Goal: Transaction & Acquisition: Purchase product/service

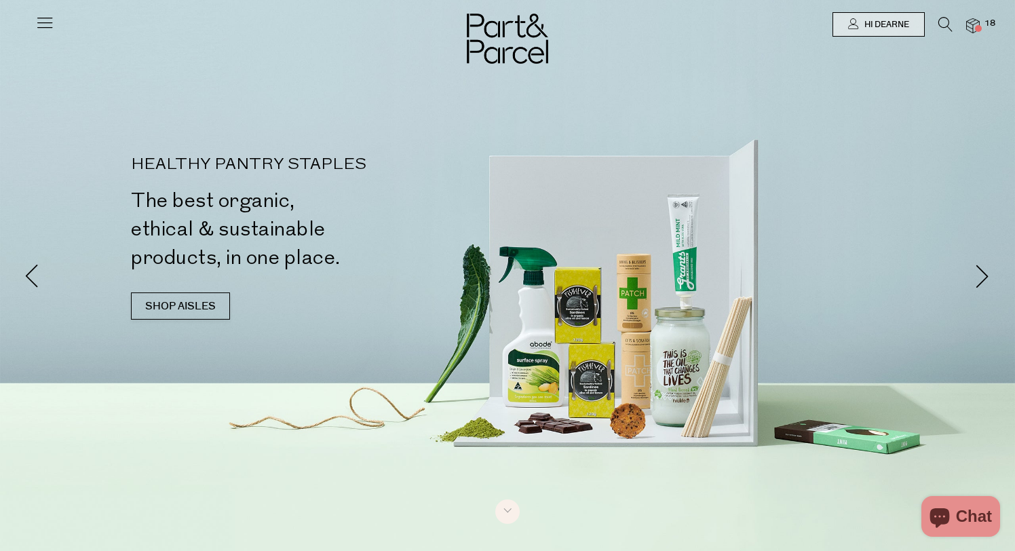
click at [42, 24] on icon at bounding box center [44, 22] width 19 height 19
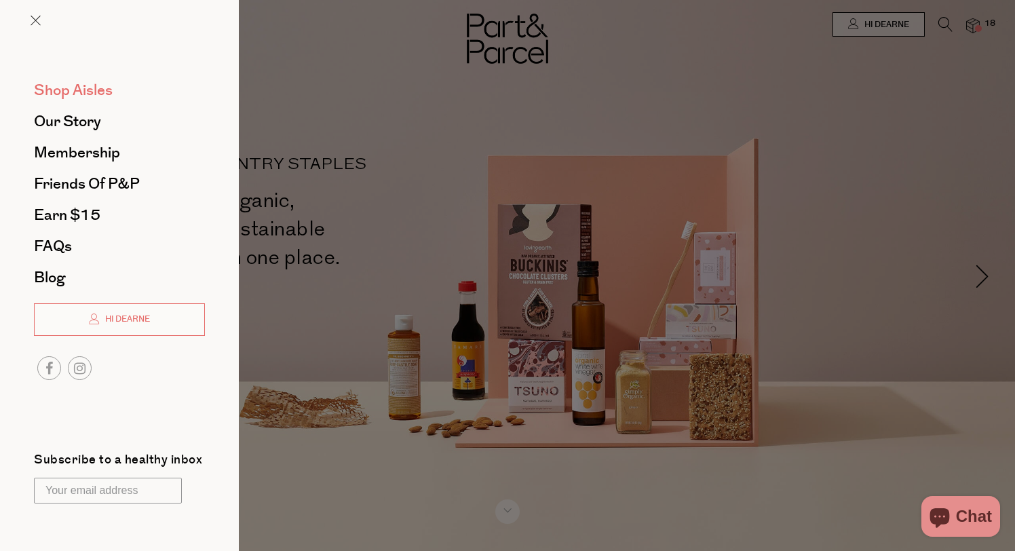
click at [75, 88] on span "Shop Aisles" at bounding box center [73, 90] width 79 height 22
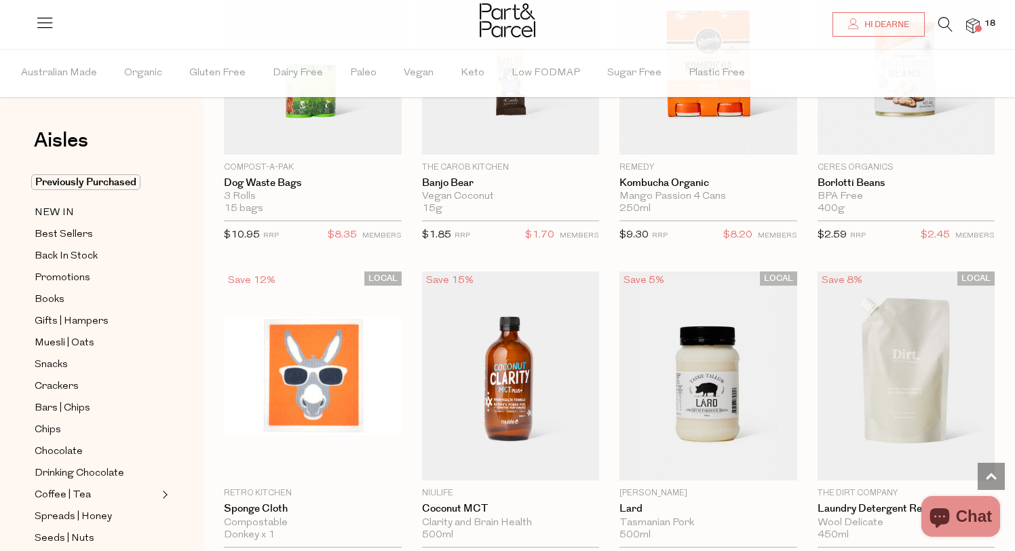
scroll to position [887, 0]
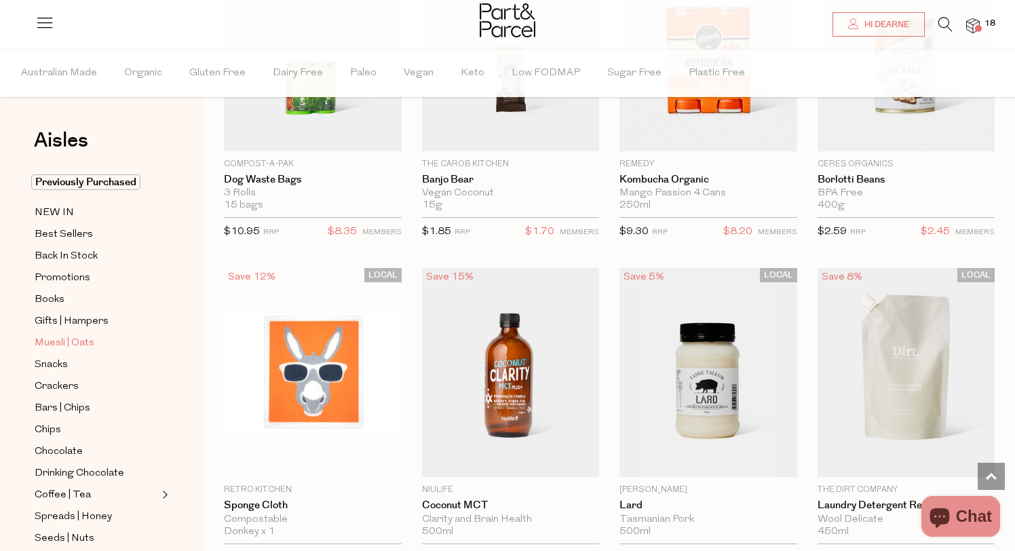
click at [50, 342] on span "Muesli | Oats" at bounding box center [65, 343] width 60 height 16
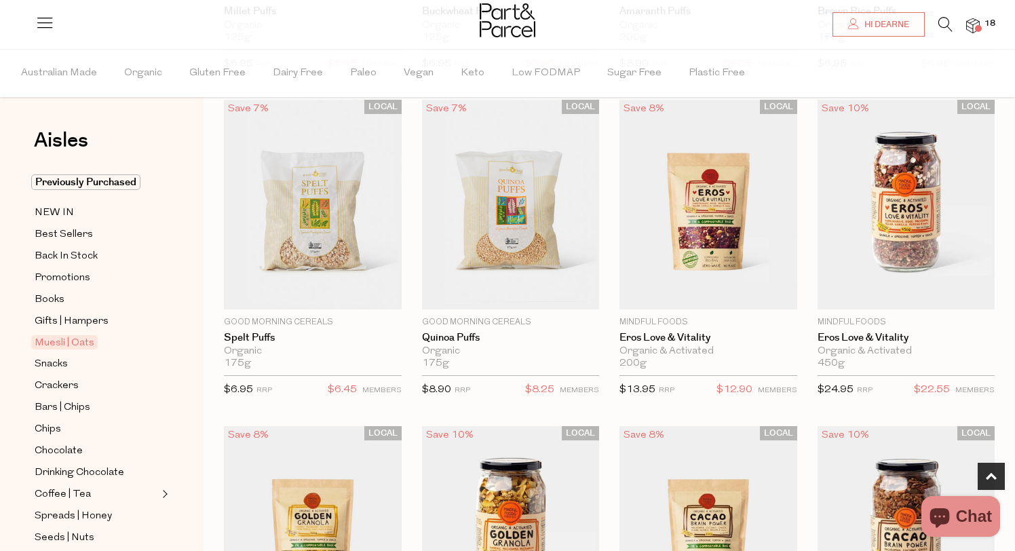
scroll to position [423, 0]
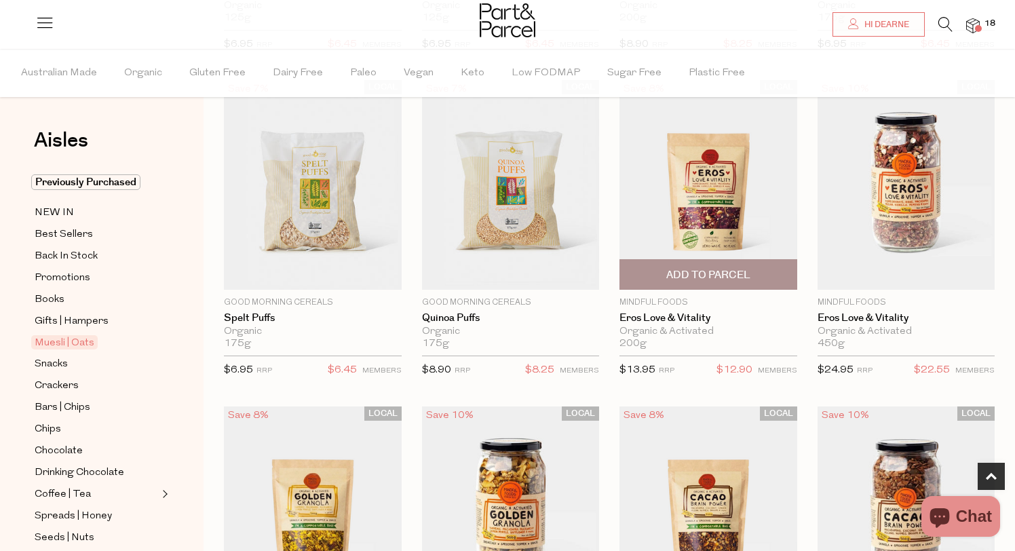
click at [691, 256] on img at bounding box center [708, 185] width 178 height 210
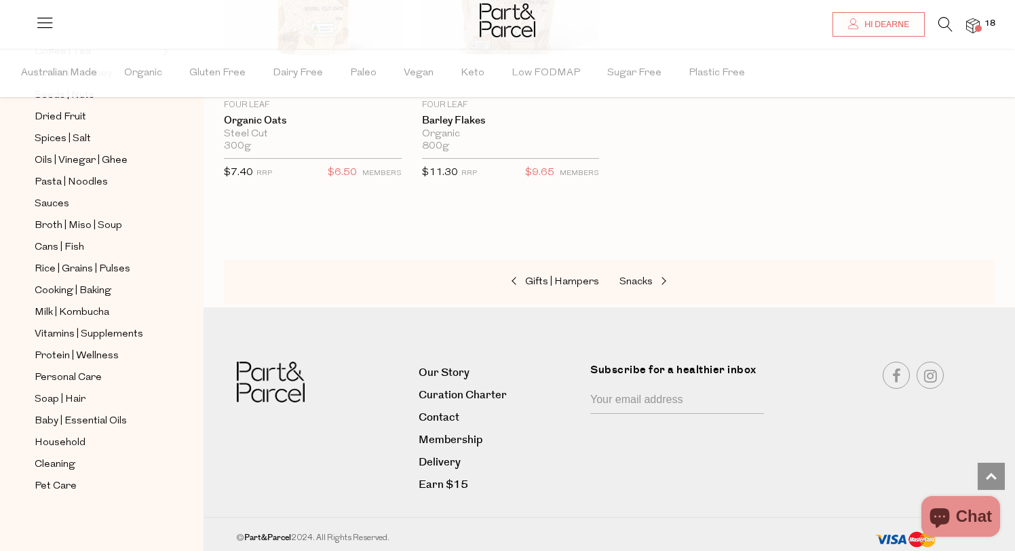
scroll to position [445, 0]
click at [54, 458] on span "Cleaning" at bounding box center [55, 462] width 41 height 16
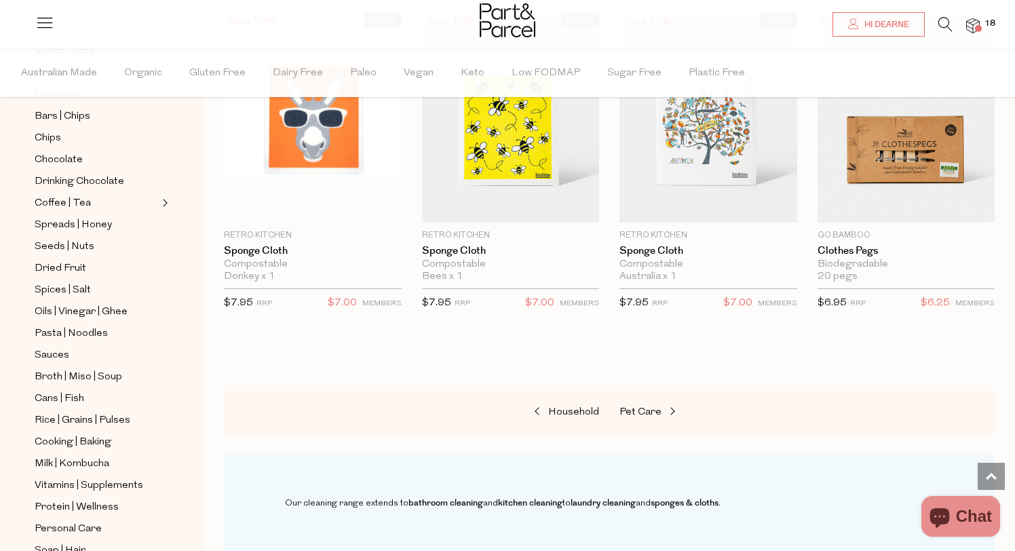
scroll to position [445, 0]
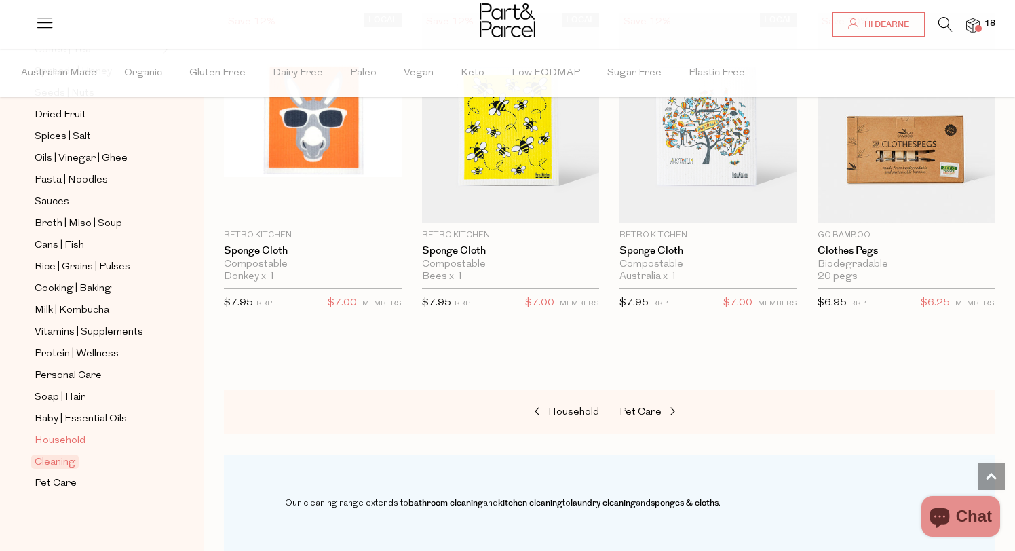
click at [55, 438] on span "Household" at bounding box center [60, 441] width 51 height 16
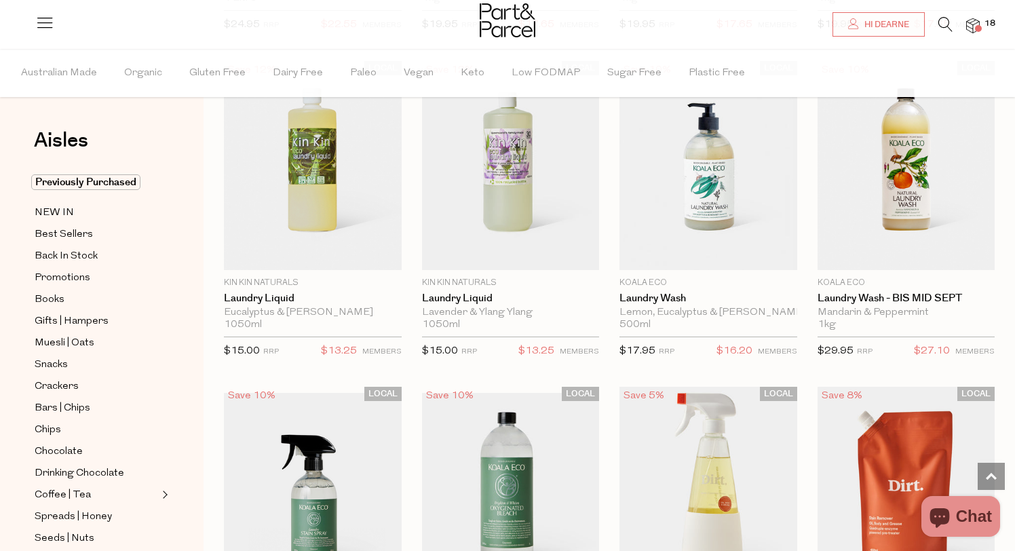
scroll to position [3389, 0]
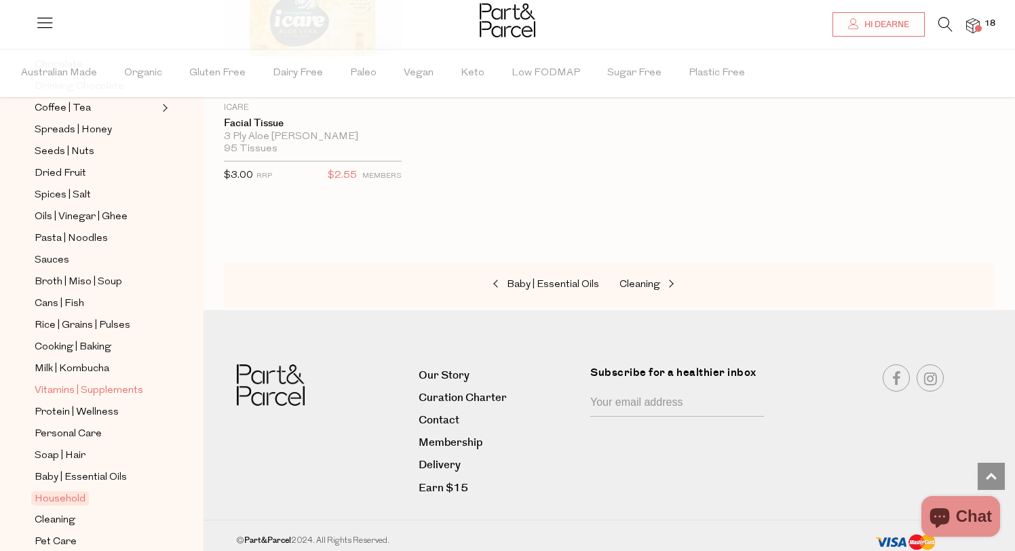
scroll to position [377, 0]
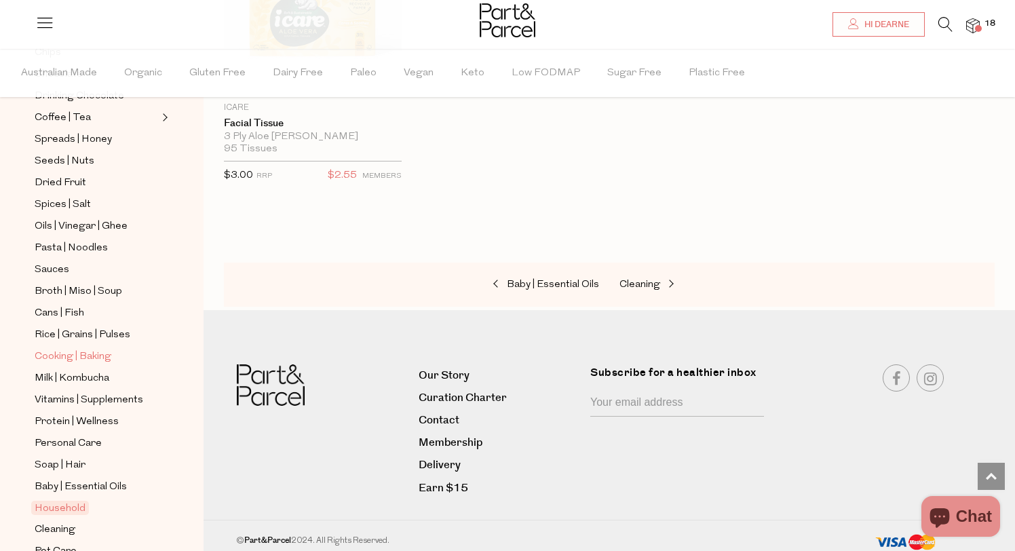
click at [53, 357] on span "Cooking | Baking" at bounding box center [73, 357] width 77 height 16
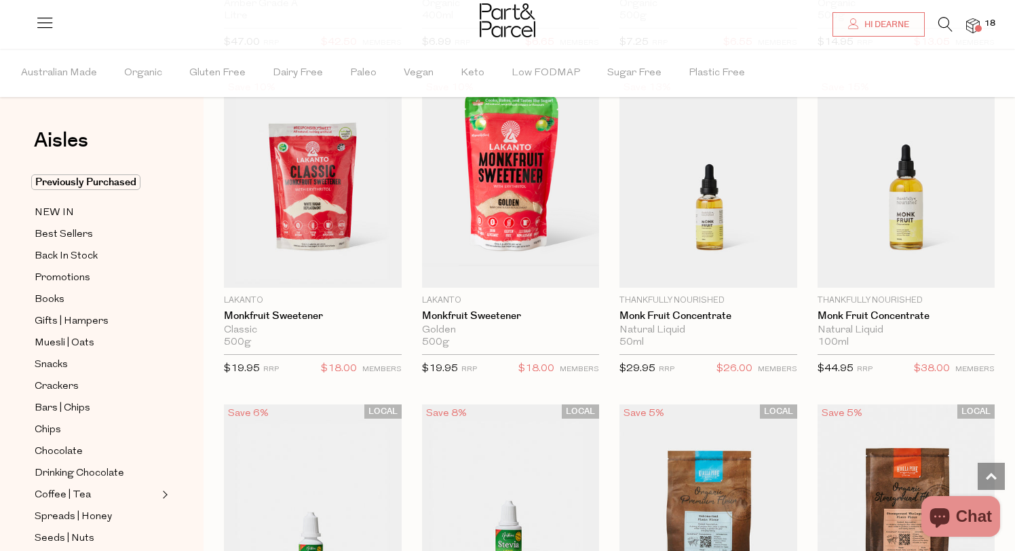
scroll to position [3383, 0]
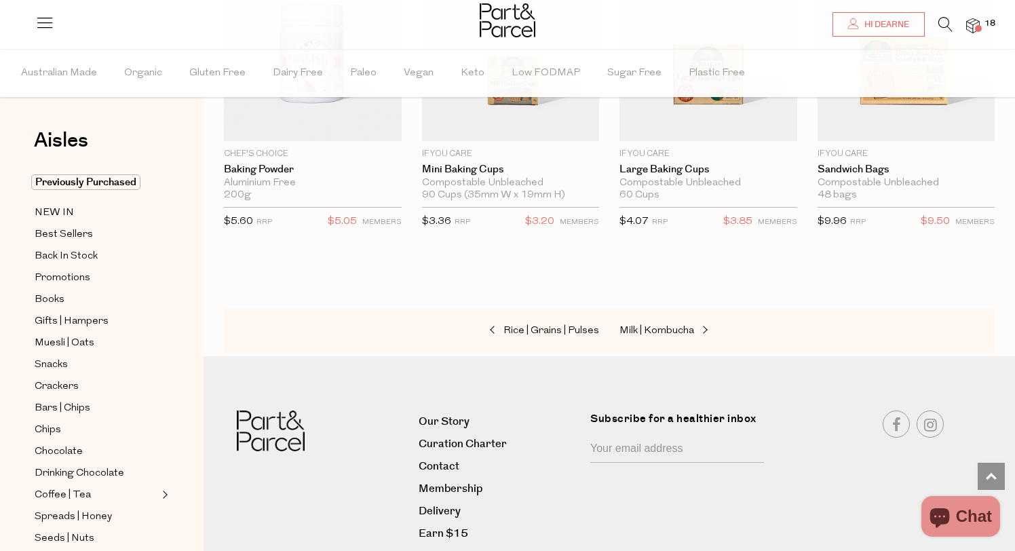
scroll to position [6824, 0]
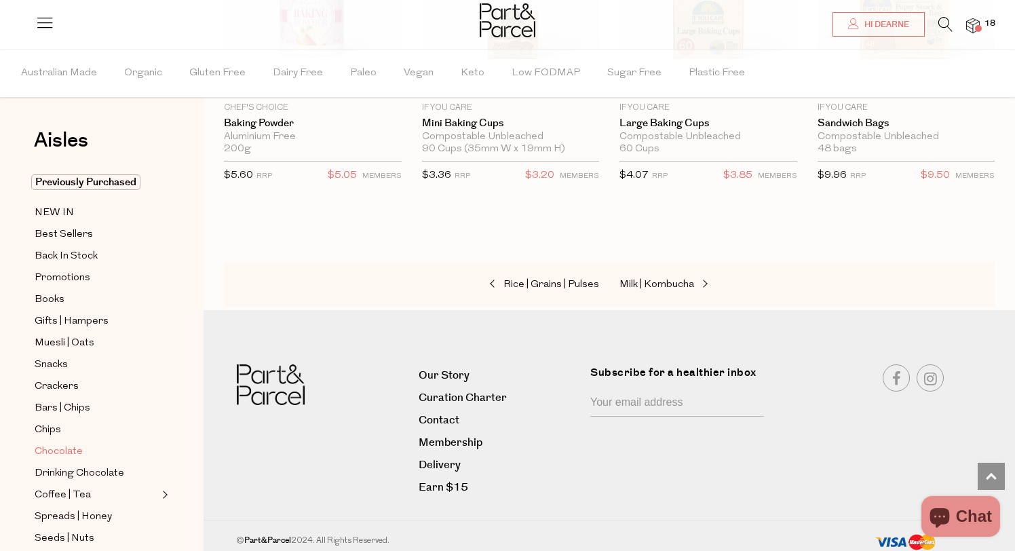
click at [49, 448] on span "Chocolate" at bounding box center [59, 452] width 48 height 16
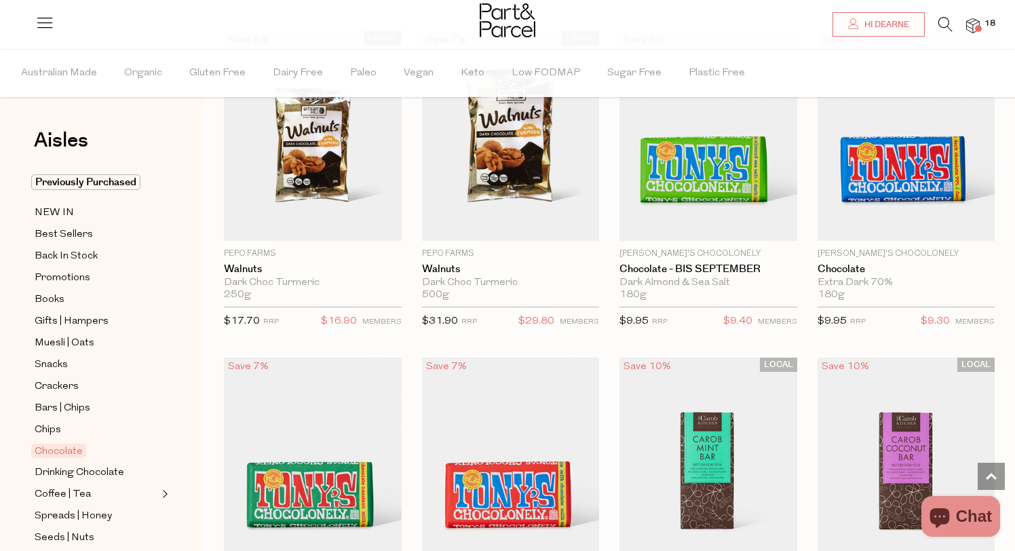
scroll to position [3118, 0]
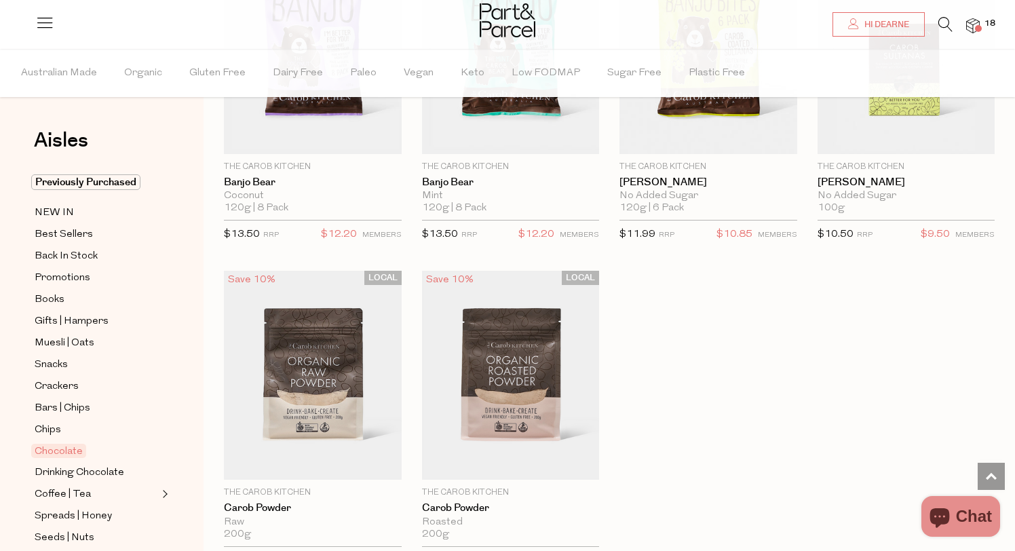
scroll to position [4515, 0]
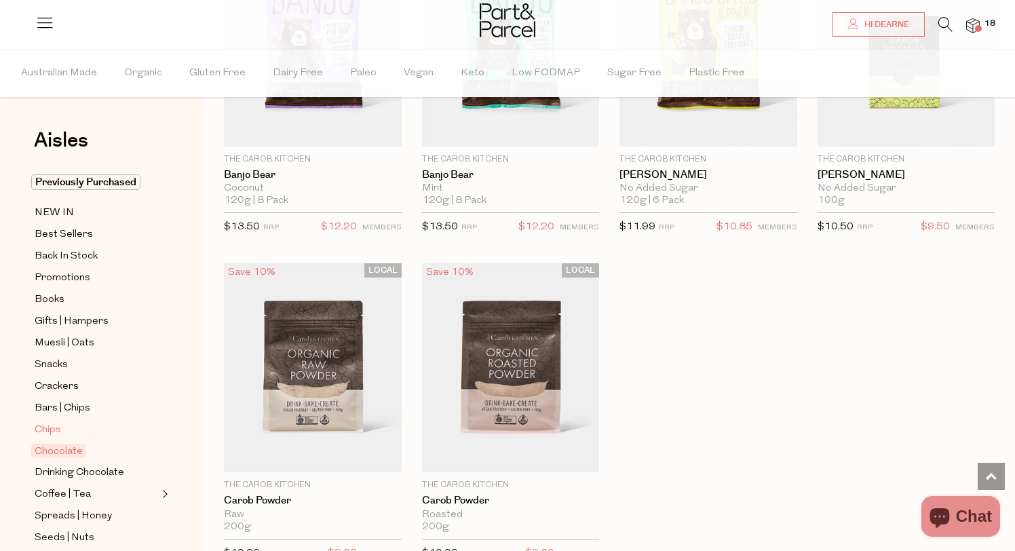
click at [52, 429] on span "Chips" at bounding box center [48, 430] width 26 height 16
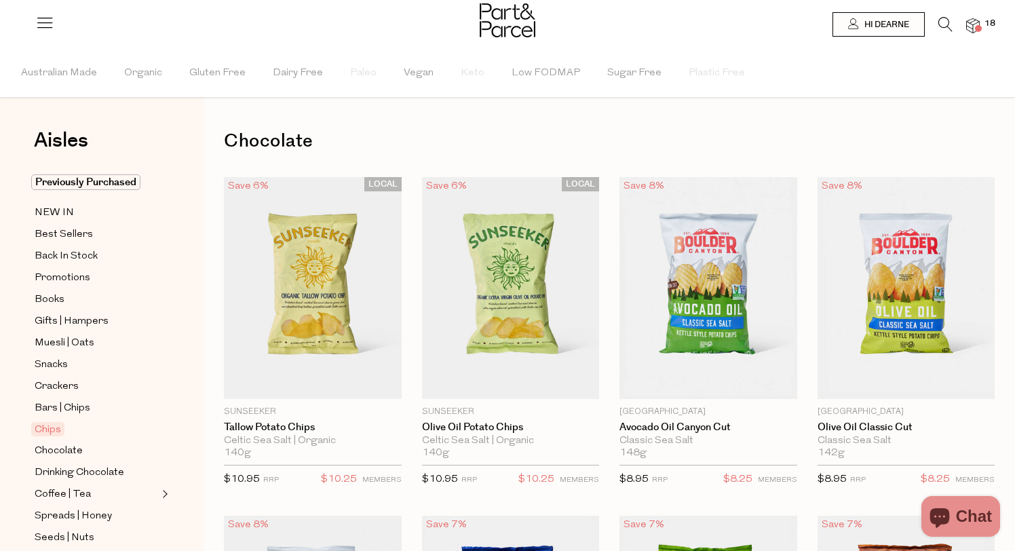
type input "3"
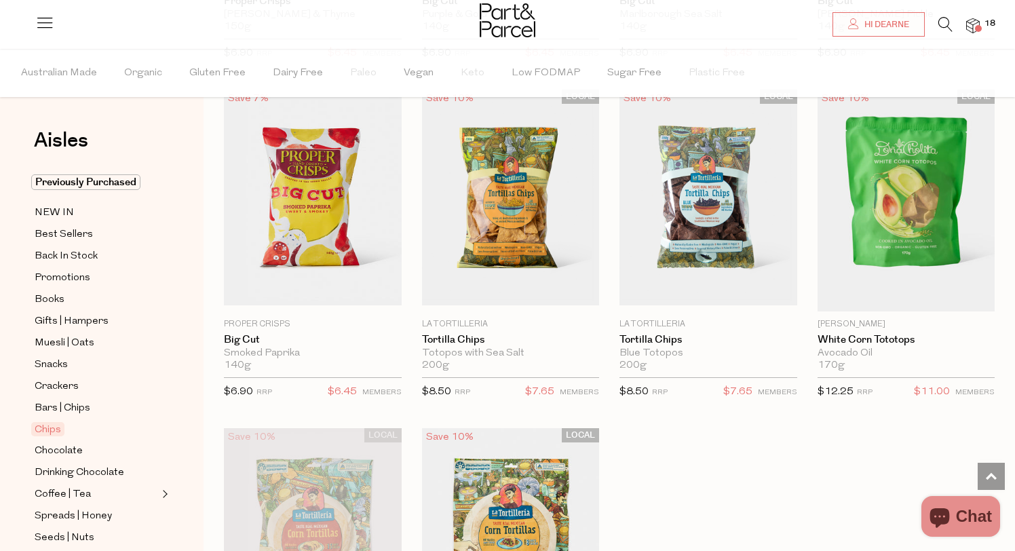
scroll to position [1086, 0]
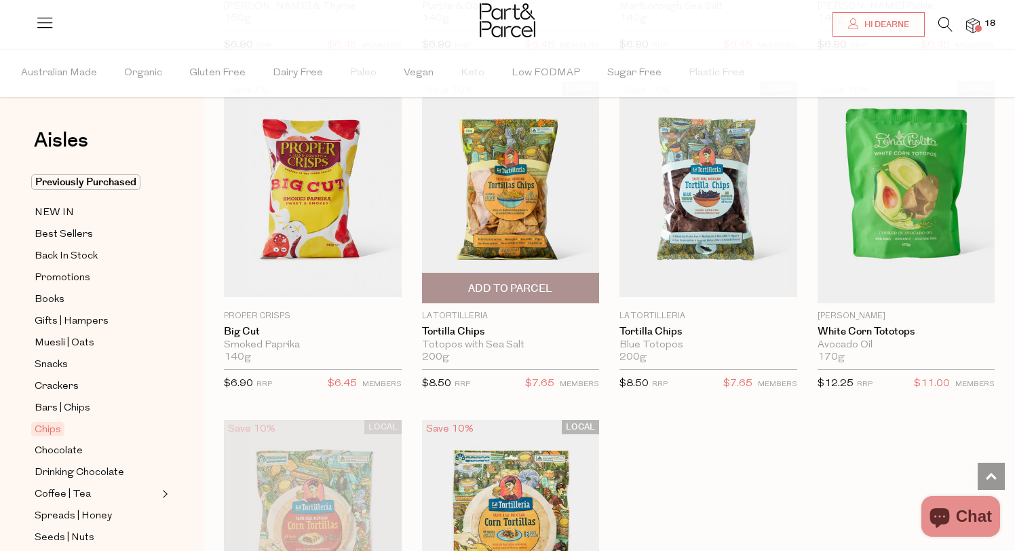
click at [503, 291] on span "Add To Parcel" at bounding box center [510, 289] width 84 height 14
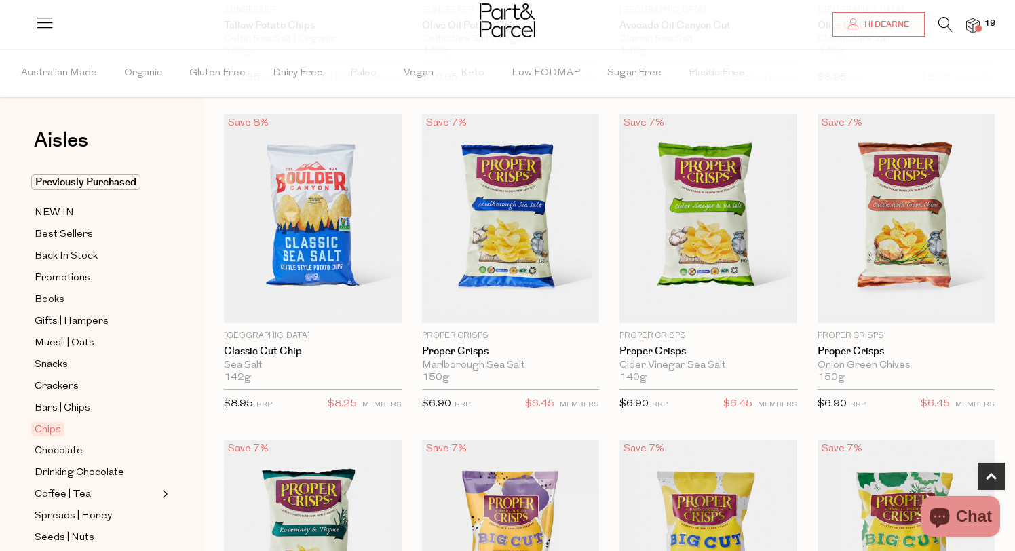
scroll to position [412, 0]
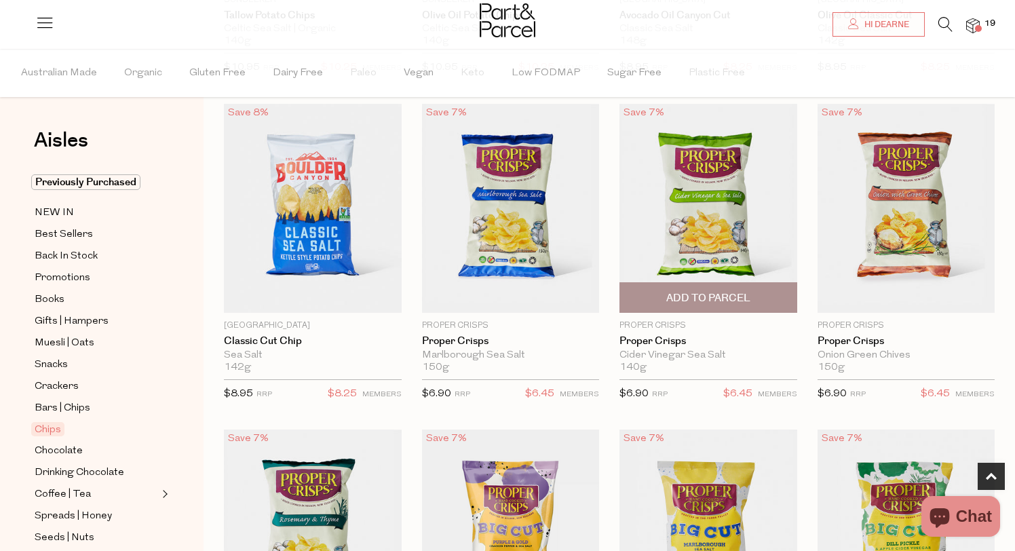
click at [704, 295] on span "Add To Parcel" at bounding box center [708, 298] width 84 height 14
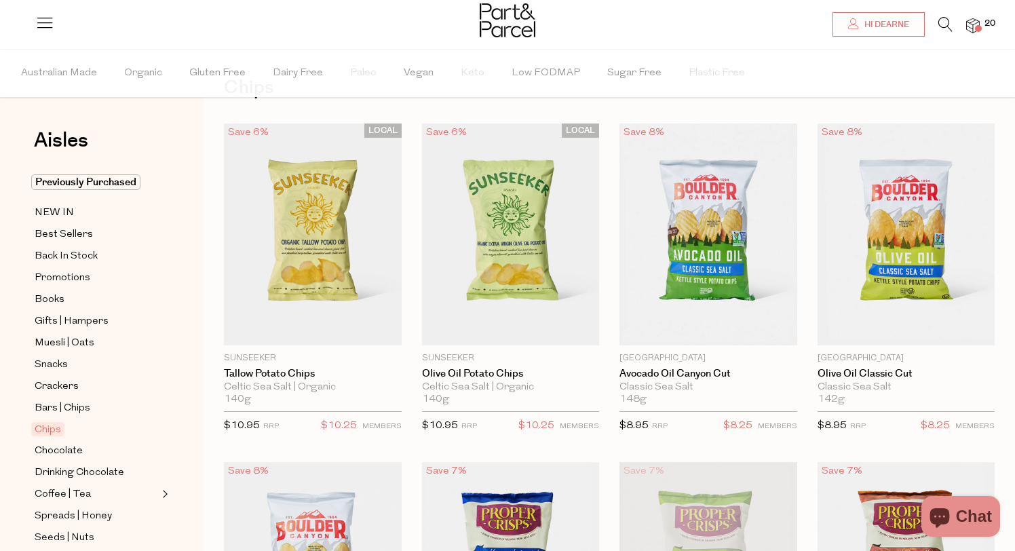
scroll to position [53, 0]
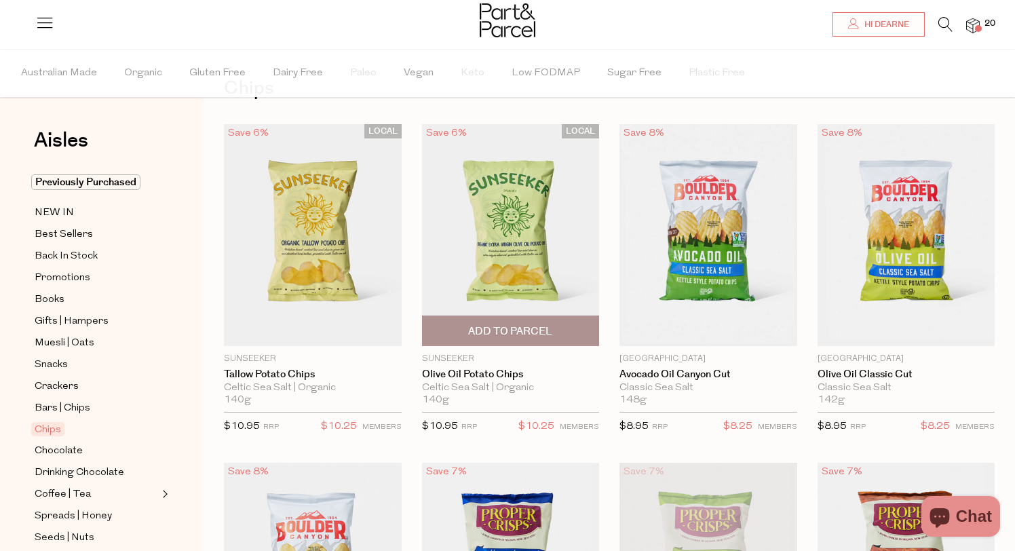
click at [499, 330] on span "Add To Parcel" at bounding box center [510, 331] width 84 height 14
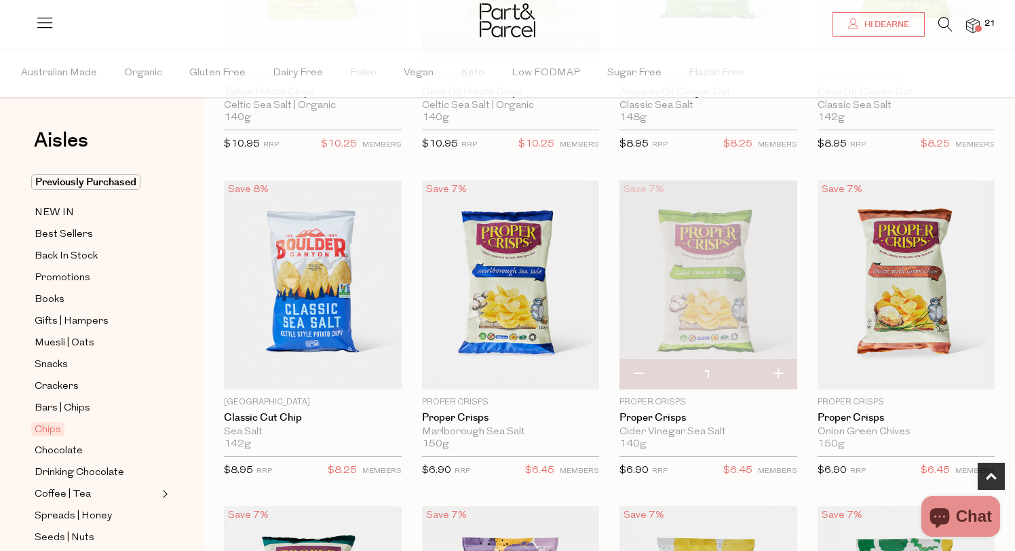
scroll to position [339, 0]
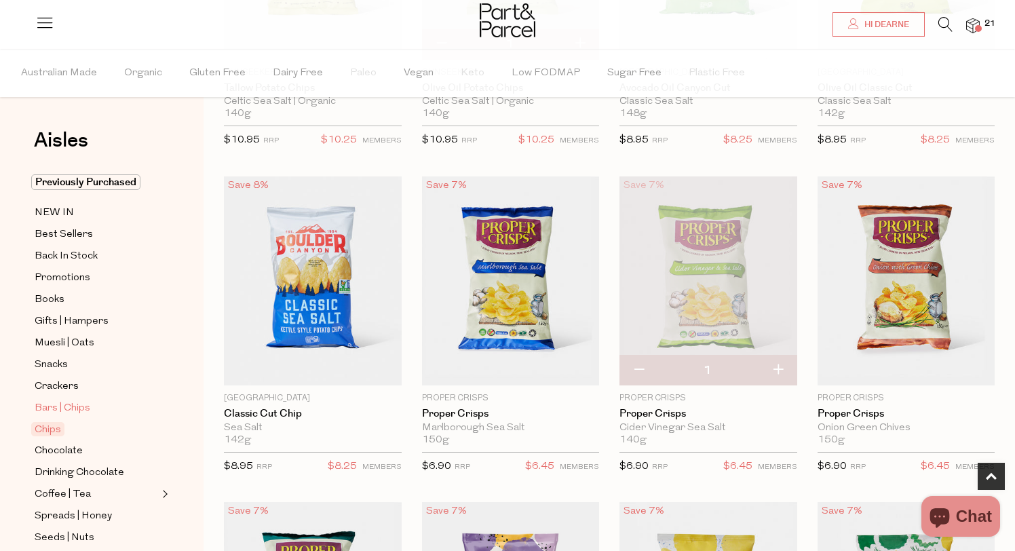
click at [52, 406] on span "Bars | Chips" at bounding box center [63, 408] width 56 height 16
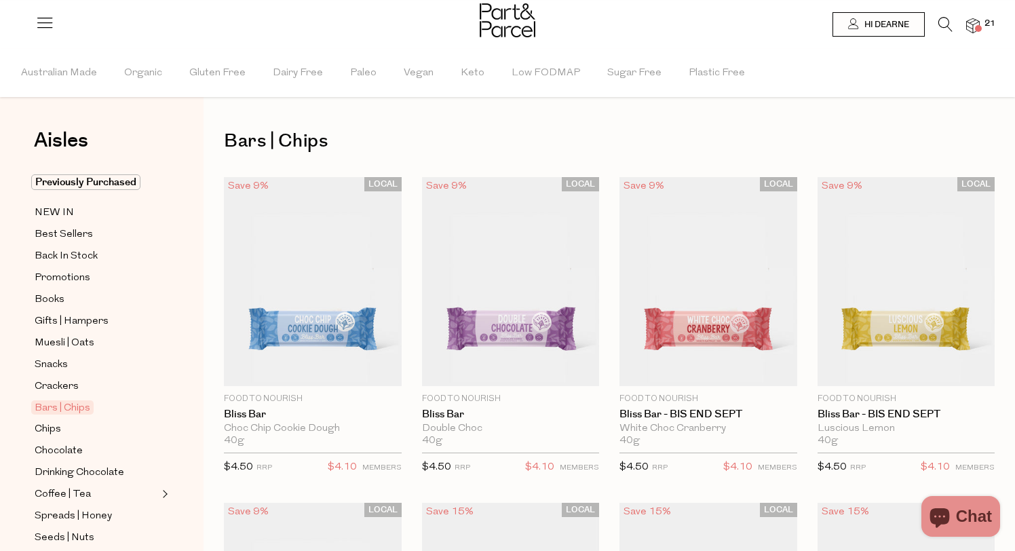
type input "2"
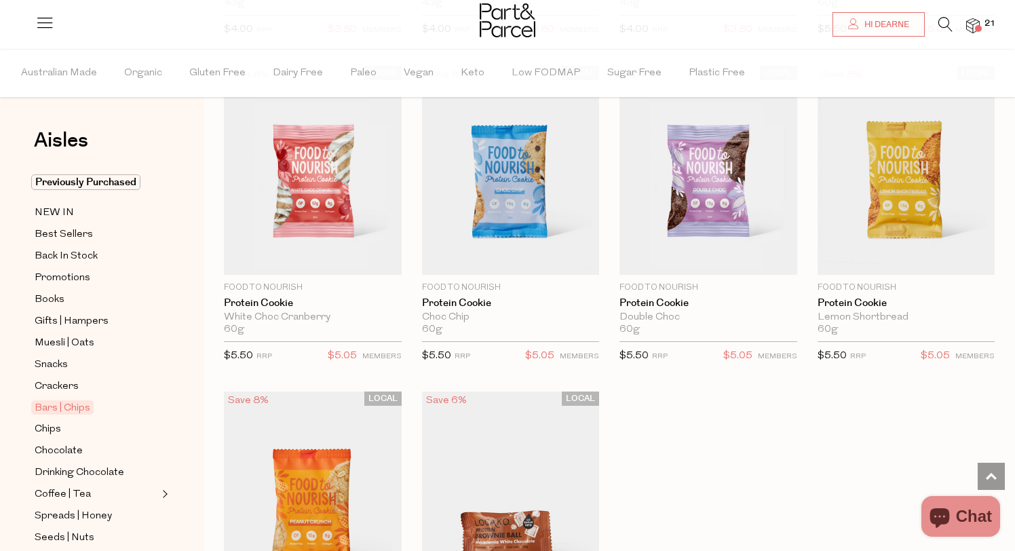
scroll to position [3723, 0]
click at [54, 381] on span "Crackers" at bounding box center [57, 387] width 44 height 16
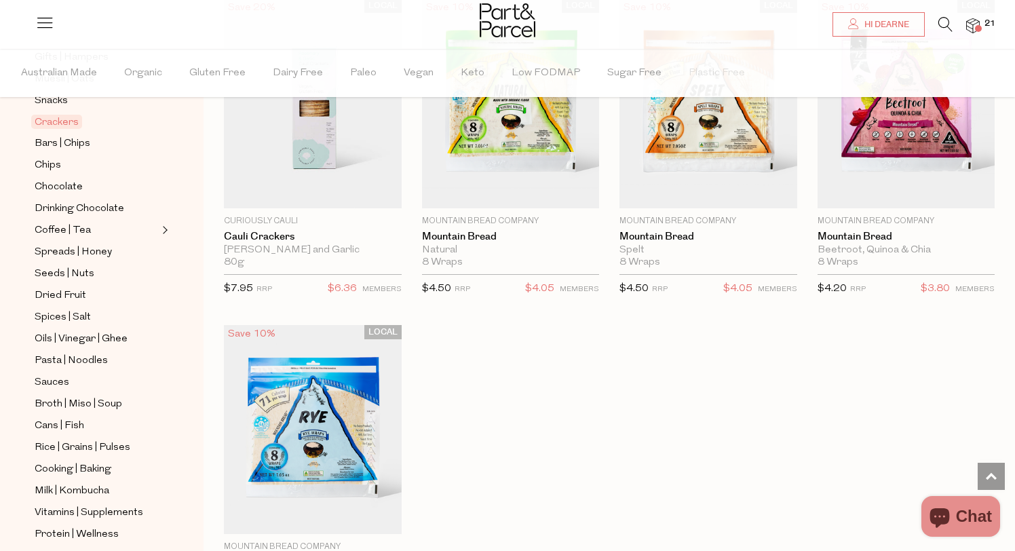
scroll to position [265, 0]
click at [54, 251] on span "Spreads | Honey" at bounding box center [73, 251] width 77 height 16
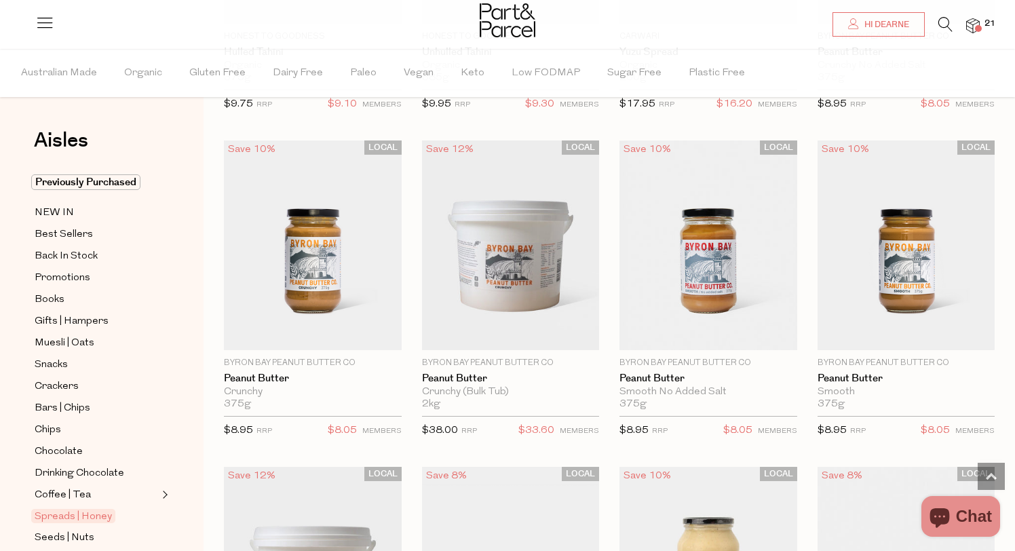
scroll to position [677, 0]
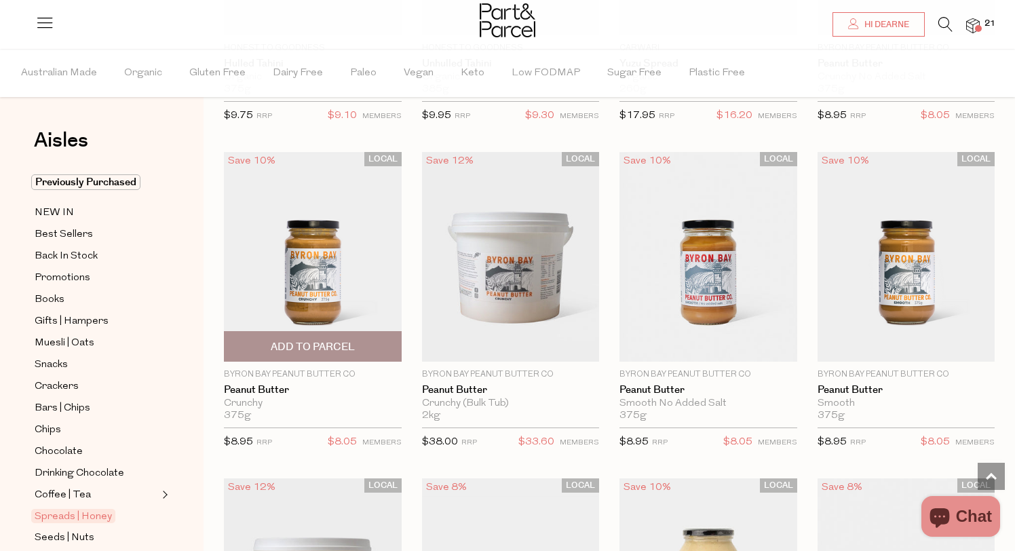
click at [307, 342] on span "Add To Parcel" at bounding box center [313, 347] width 84 height 14
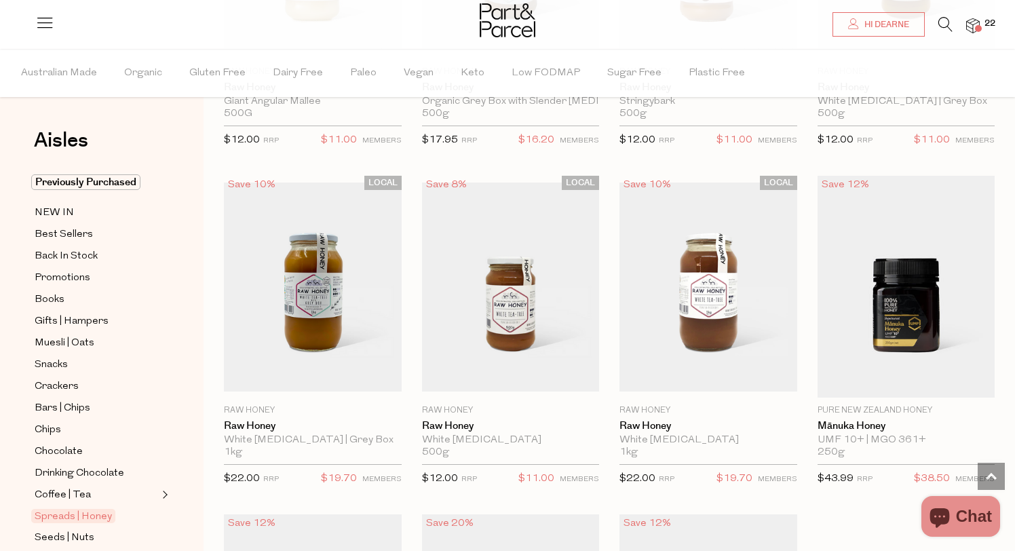
scroll to position [3346, 0]
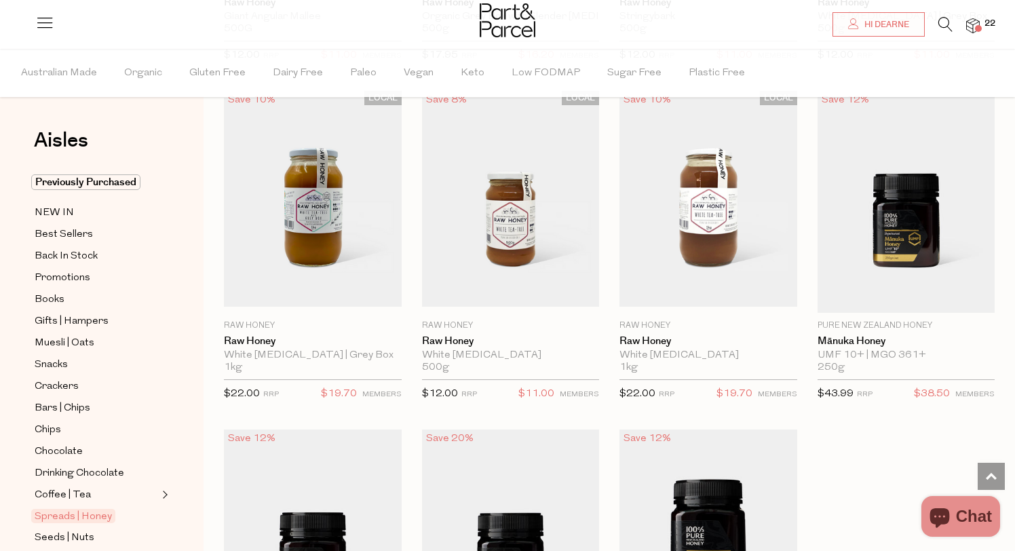
click at [972, 26] on img at bounding box center [973, 26] width 14 height 16
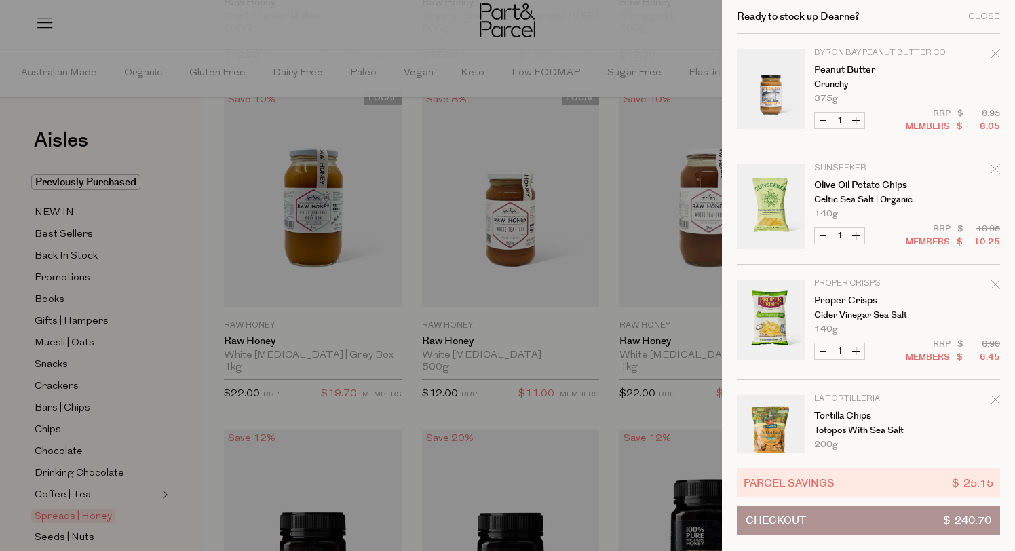
click at [858, 350] on button "Increase Proper Crisps" at bounding box center [856, 351] width 16 height 16
type input "2"
click at [857, 234] on button "Increase Olive Oil Potato Chips" at bounding box center [856, 236] width 16 height 16
type input "2"
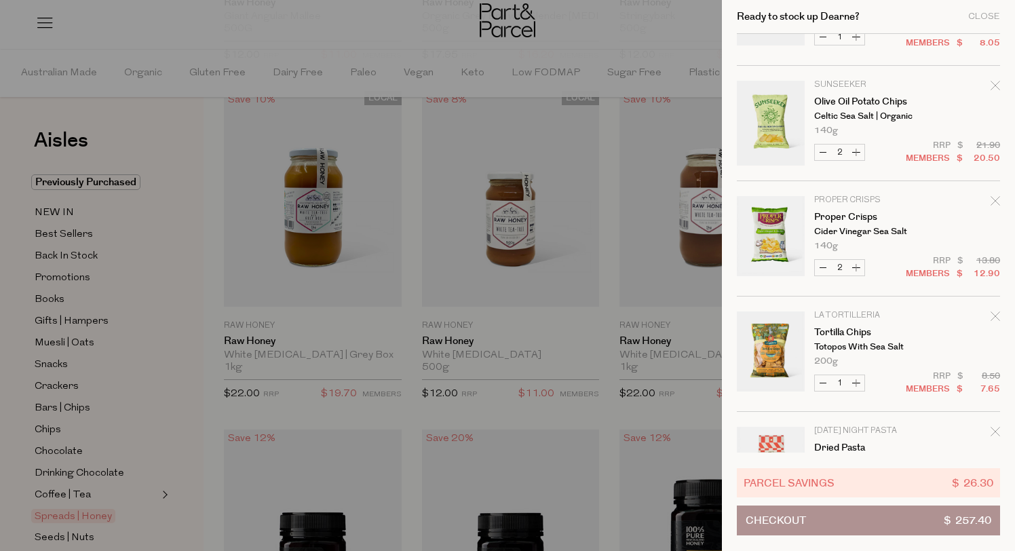
scroll to position [91, 0]
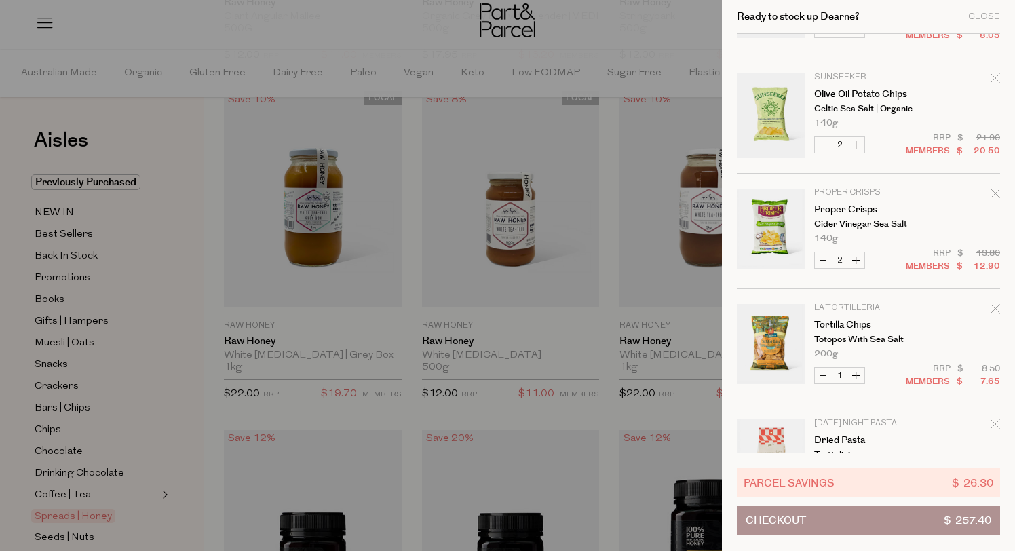
click at [858, 374] on button "Increase Tortilla Chips" at bounding box center [856, 376] width 16 height 16
type input "2"
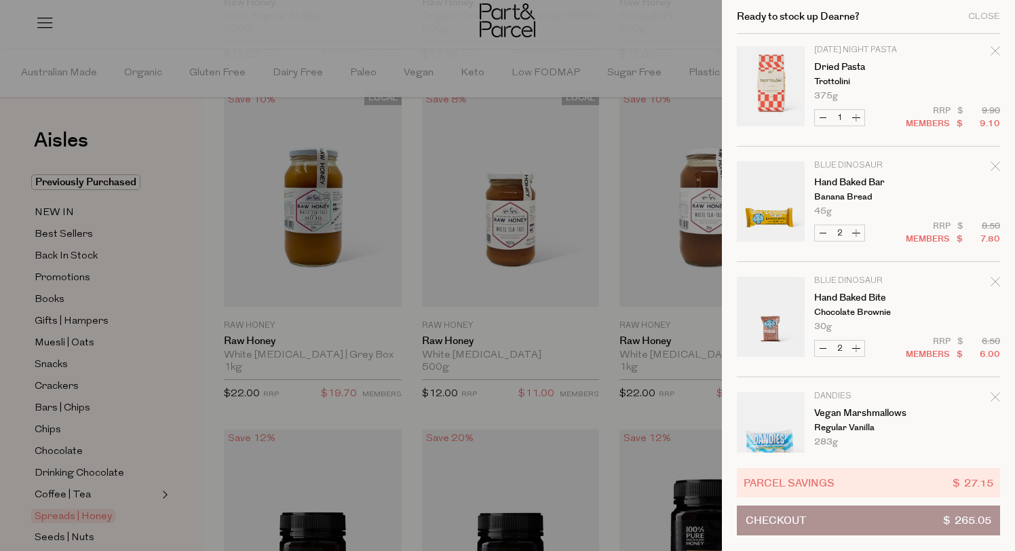
scroll to position [467, 0]
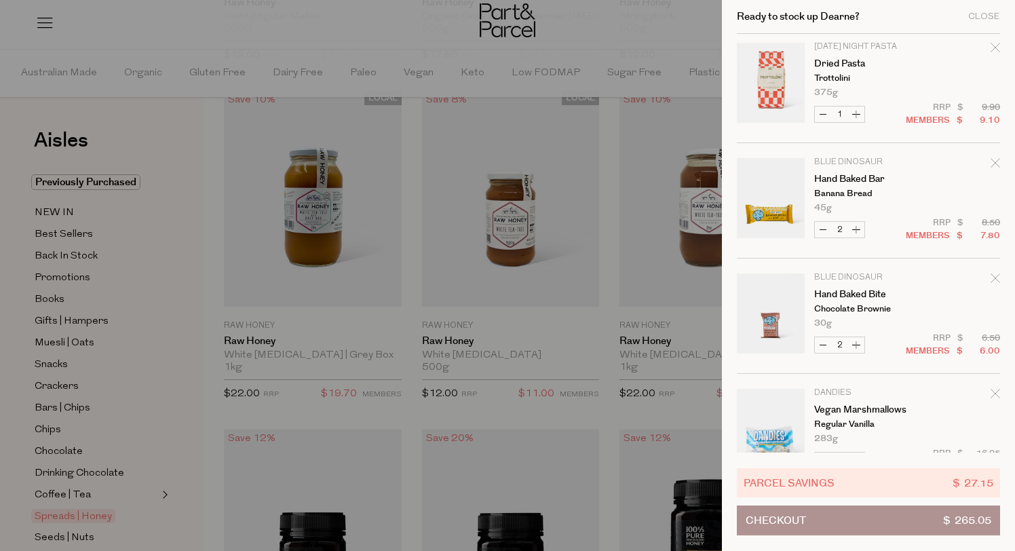
click at [857, 229] on button "Increase Hand Baked Bar" at bounding box center [856, 230] width 16 height 16
type input "3"
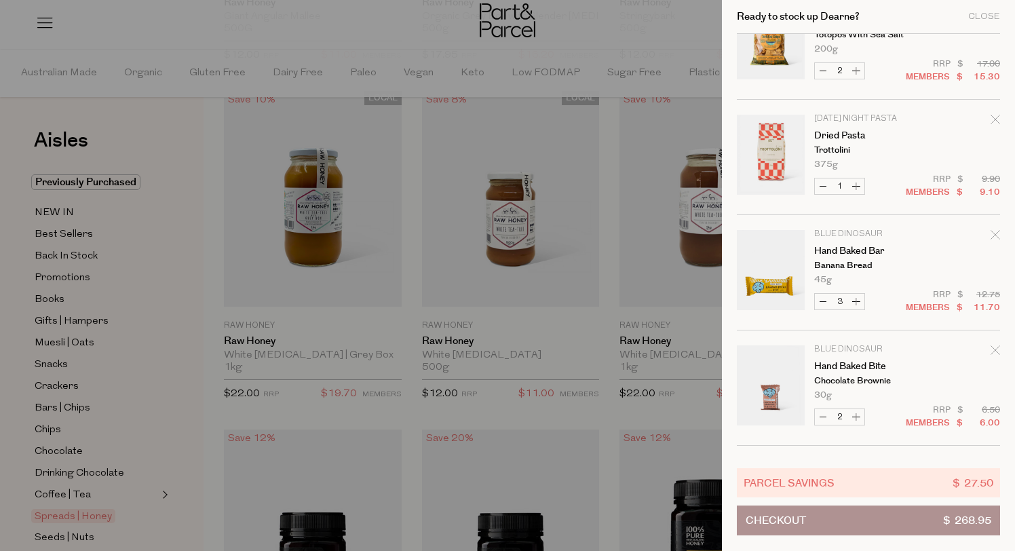
scroll to position [400, 0]
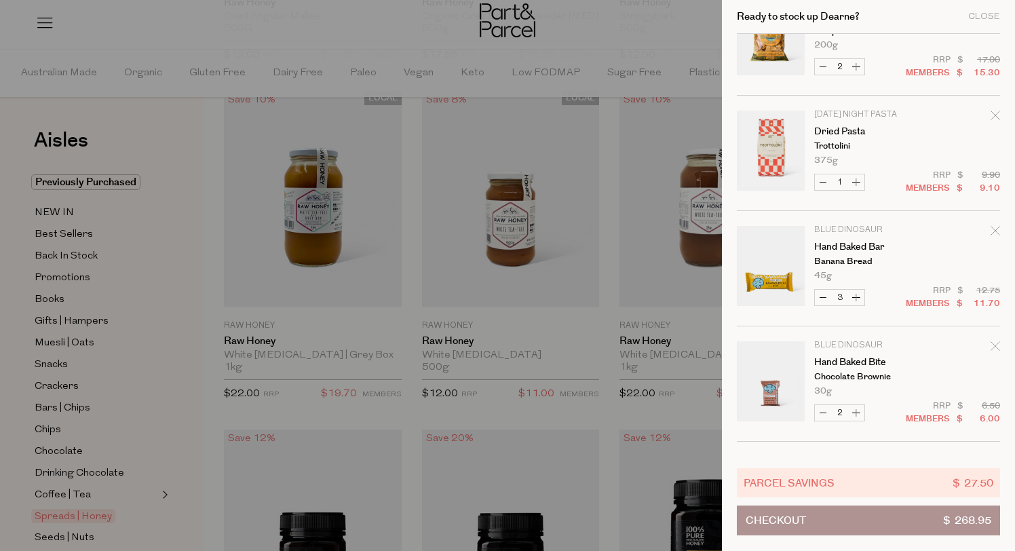
click at [857, 298] on button "Increase Hand Baked Bar" at bounding box center [856, 298] width 16 height 16
type input "4"
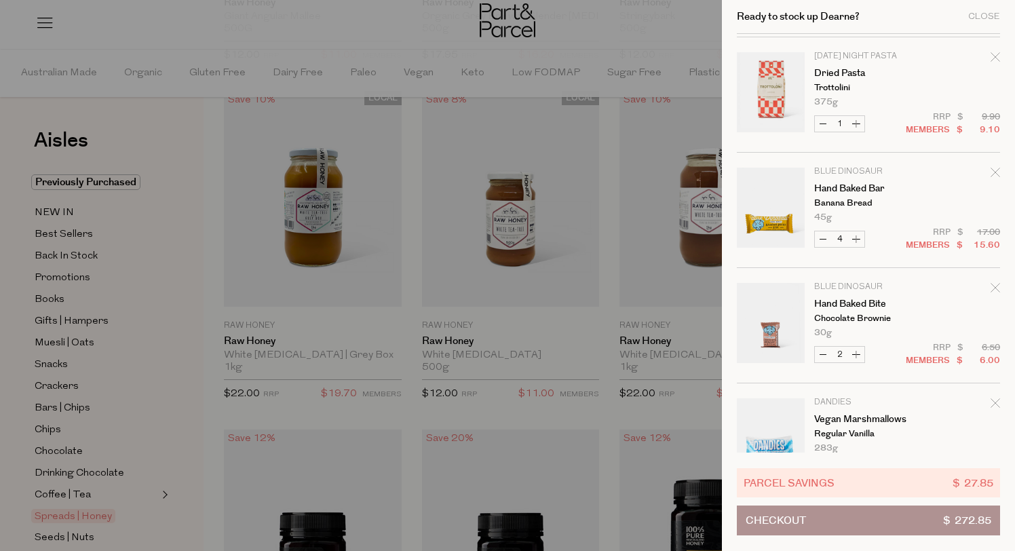
scroll to position [474, 0]
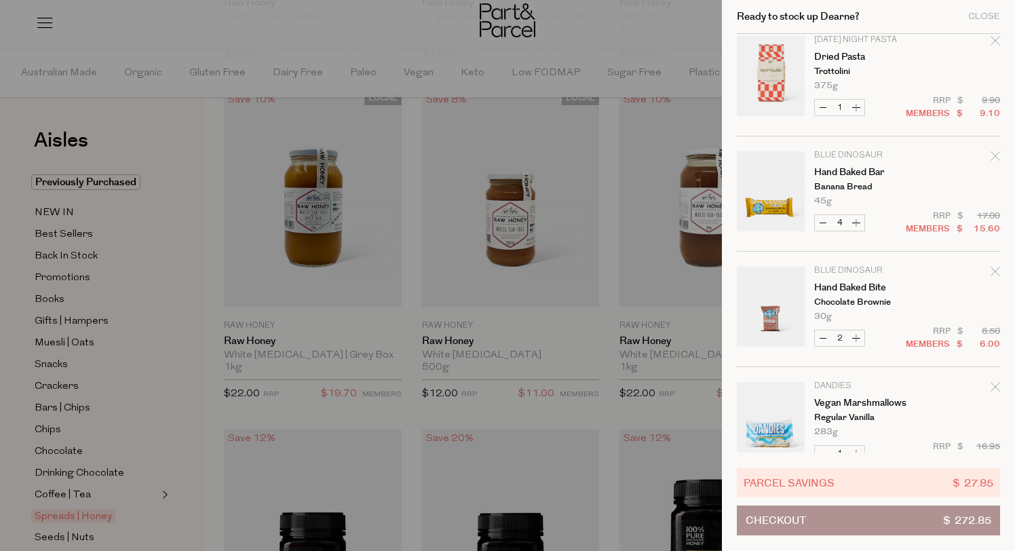
click at [861, 336] on button "Increase Hand Baked Bite" at bounding box center [856, 338] width 16 height 16
type input "3"
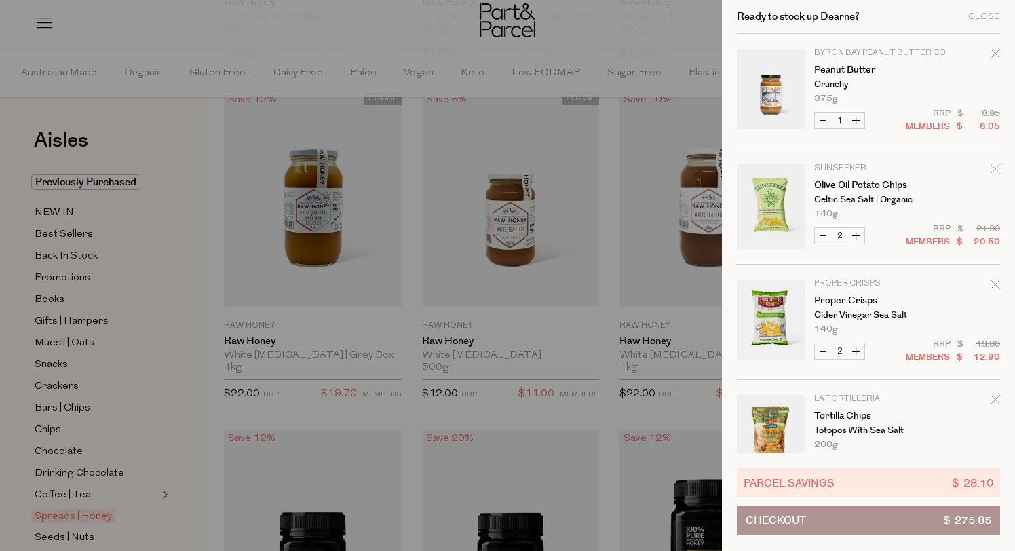
click at [857, 349] on button "Increase Proper Crisps" at bounding box center [856, 351] width 16 height 16
type input "3"
click at [822, 349] on button "Decrease Proper Crisps" at bounding box center [823, 351] width 16 height 16
type input "2"
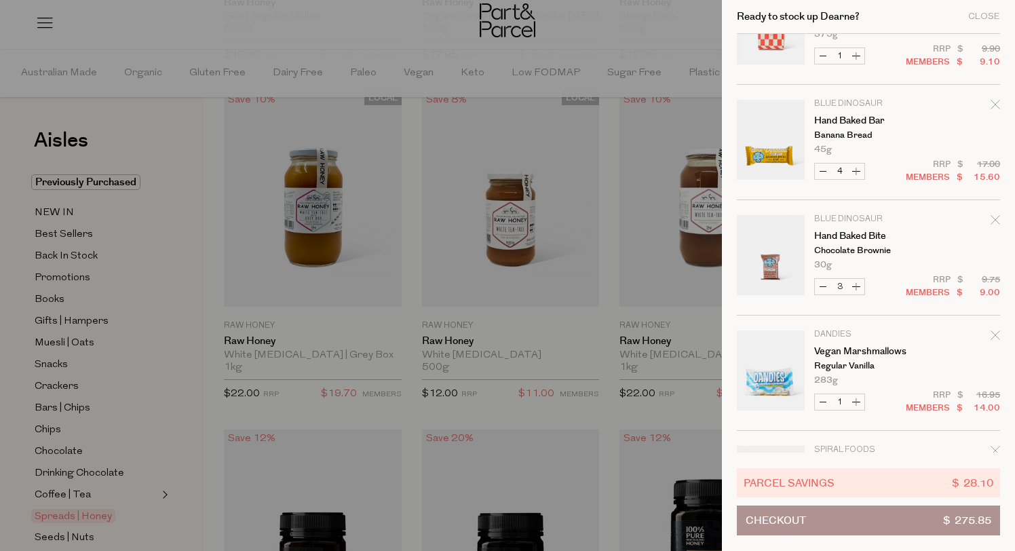
scroll to position [526, 0]
click at [855, 285] on button "Increase Hand Baked Bite" at bounding box center [856, 286] width 16 height 16
type input "4"
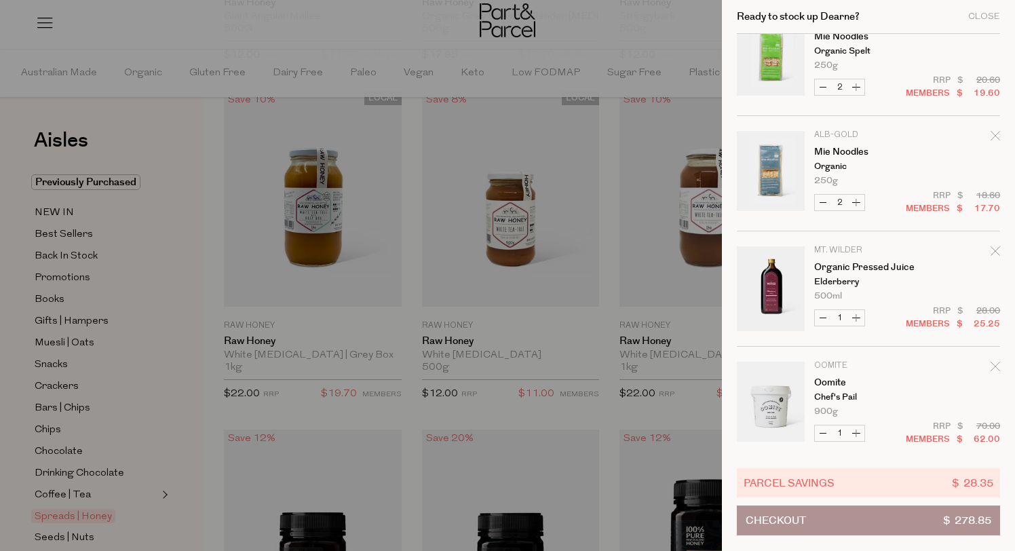
scroll to position [1311, 0]
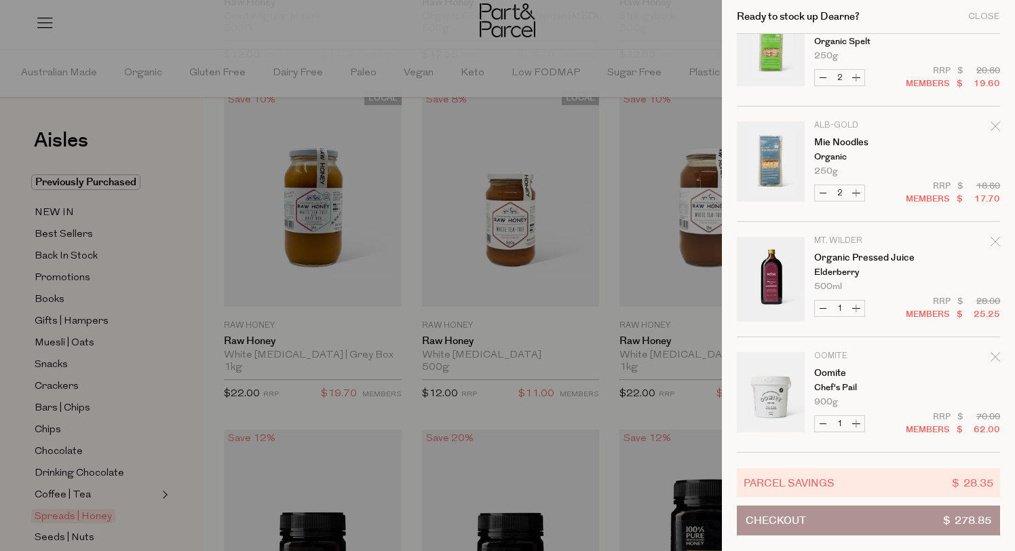
click at [9, 293] on div at bounding box center [507, 275] width 1015 height 551
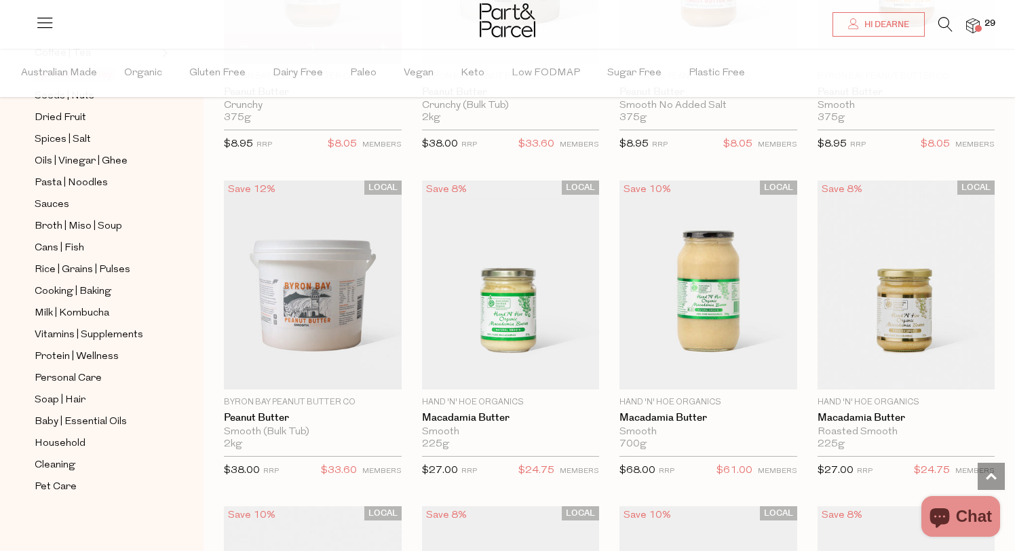
scroll to position [445, 0]
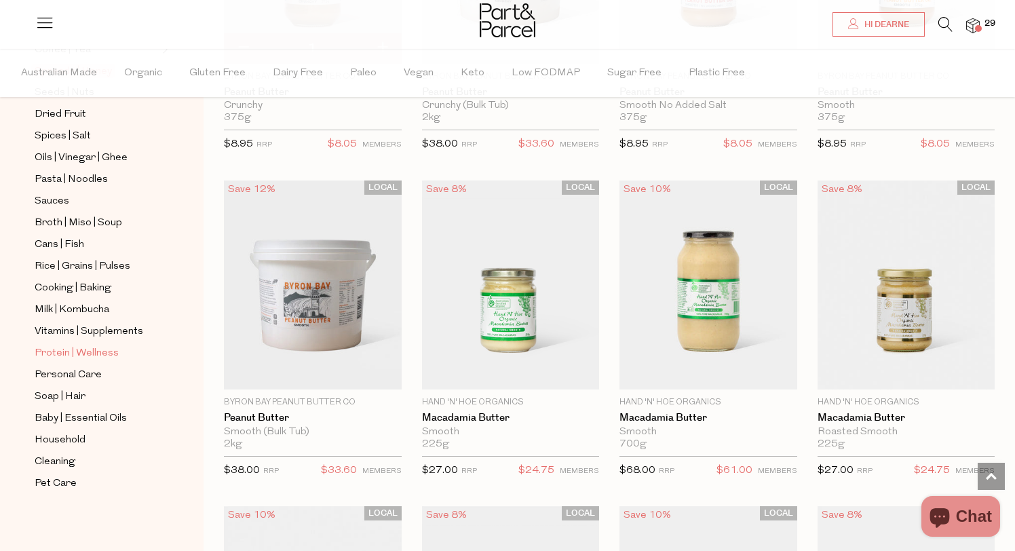
click at [85, 349] on span "Protein | Wellness" at bounding box center [77, 353] width 84 height 16
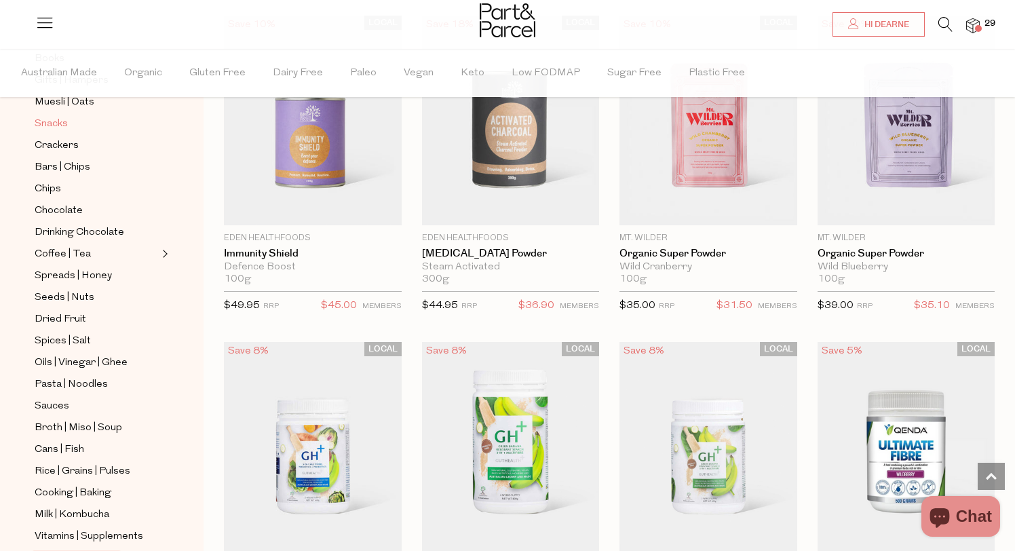
scroll to position [243, 0]
click at [61, 354] on span "Oils | Vinegar | Ghee" at bounding box center [81, 361] width 93 height 16
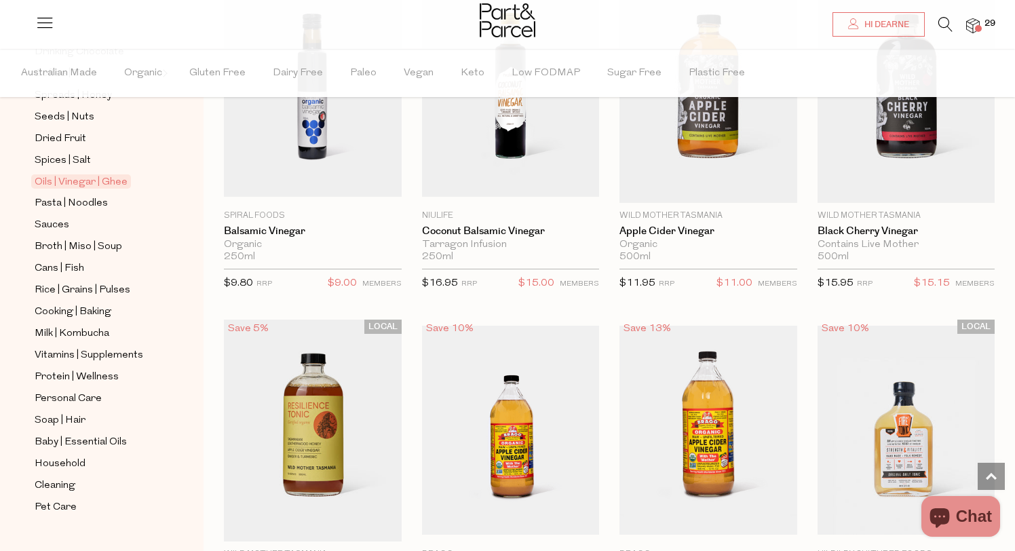
scroll to position [3142, 0]
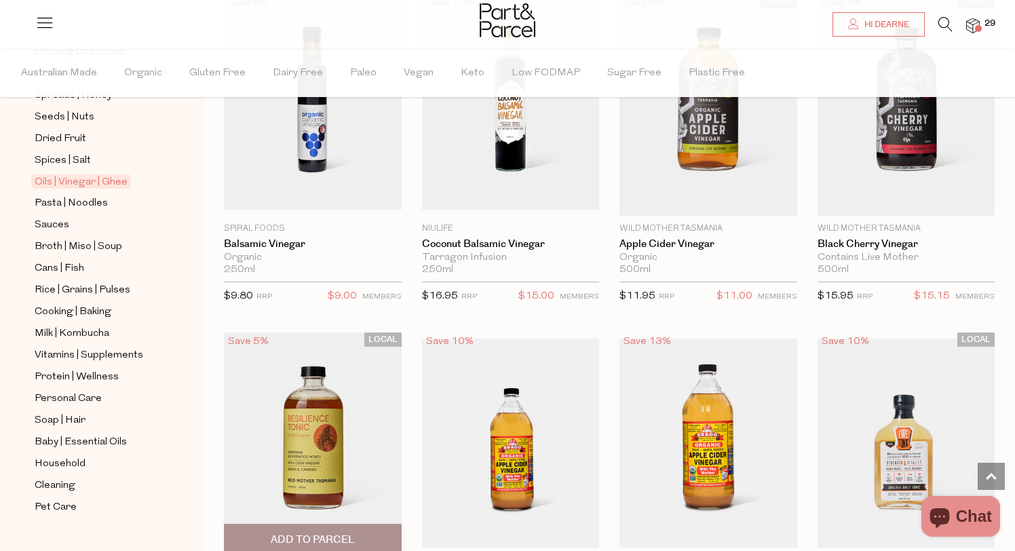
click at [311, 424] on img at bounding box center [313, 443] width 178 height 222
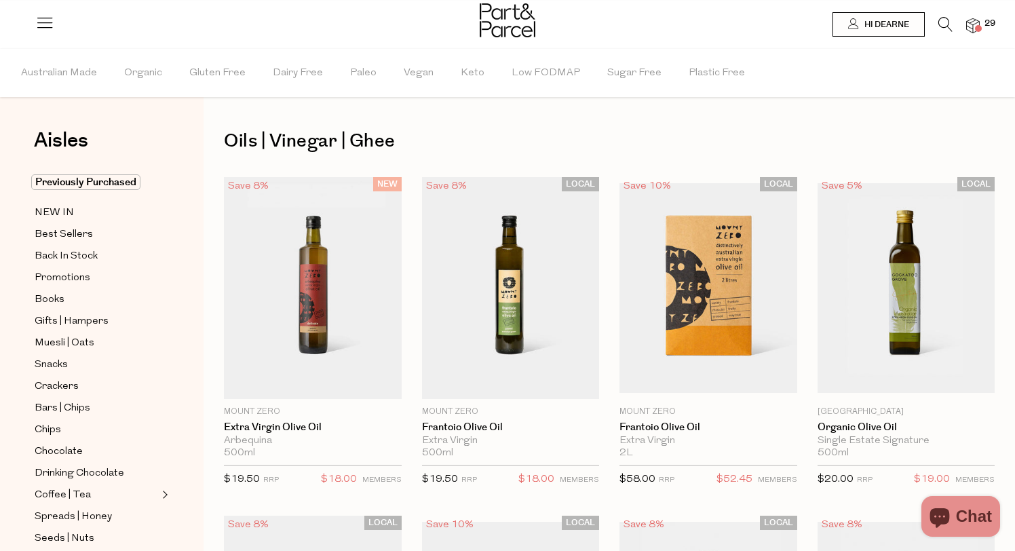
click at [943, 21] on icon at bounding box center [945, 24] width 14 height 15
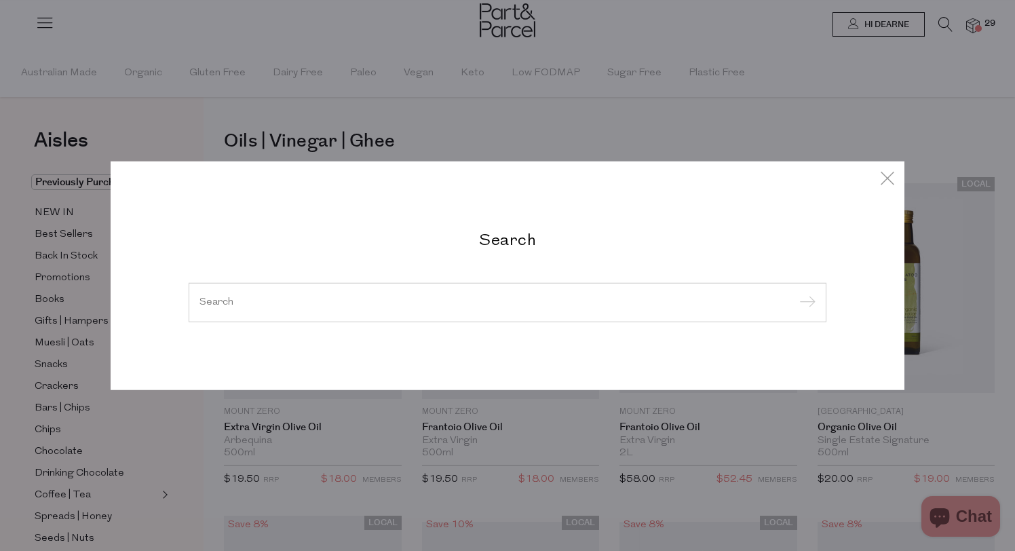
click at [425, 301] on input "search" at bounding box center [507, 302] width 616 height 10
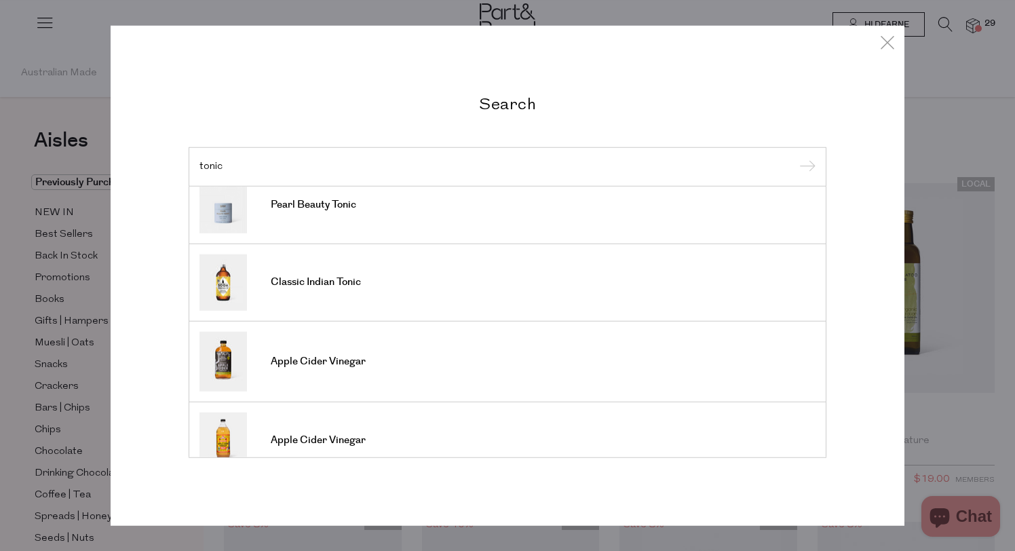
scroll to position [516, 0]
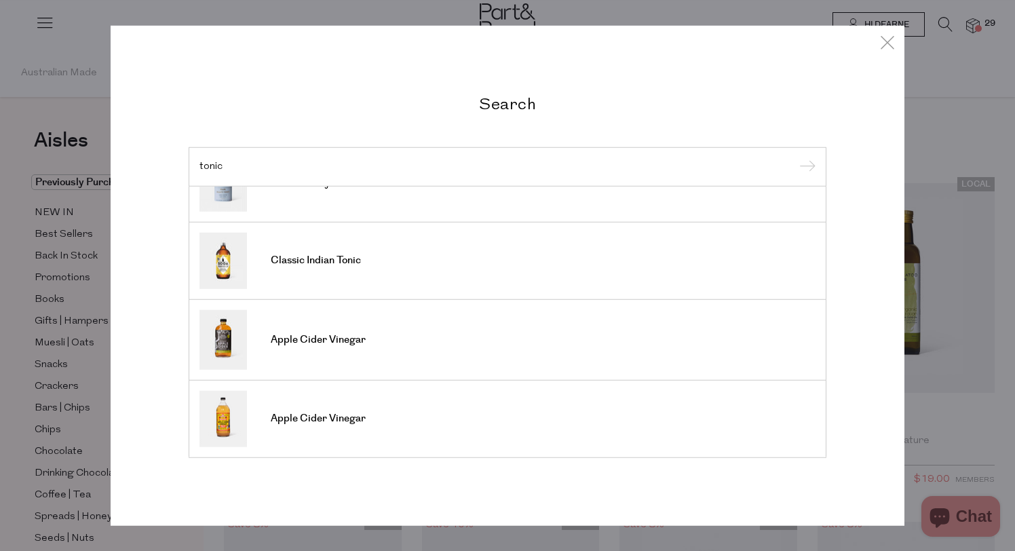
type input "tonic"
click at [7, 302] on div "Search tonic Resilience Tonic Fire Tonic Iron-Rich Tonic+ Adrenal Tonic+™ Fire …" at bounding box center [507, 275] width 1015 height 551
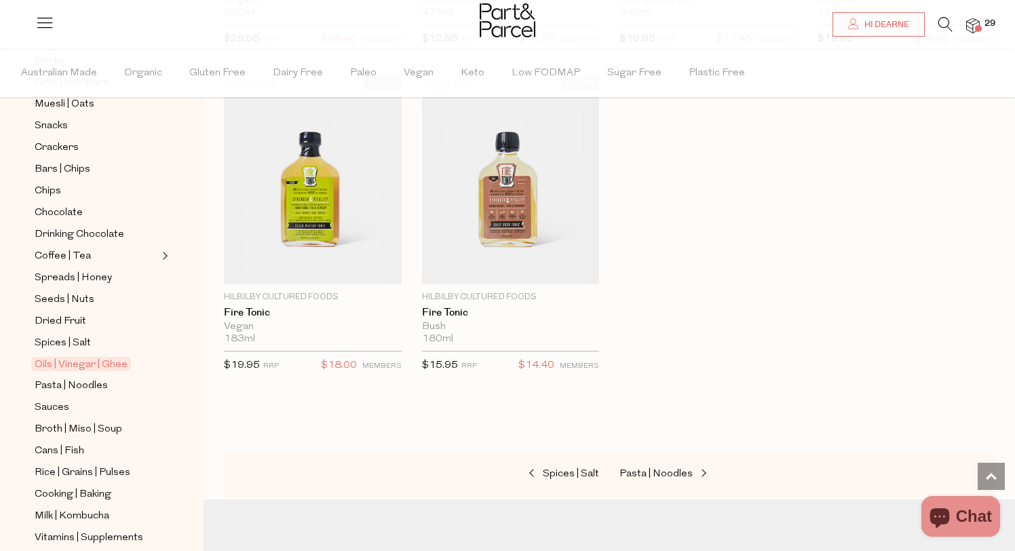
scroll to position [3742, 0]
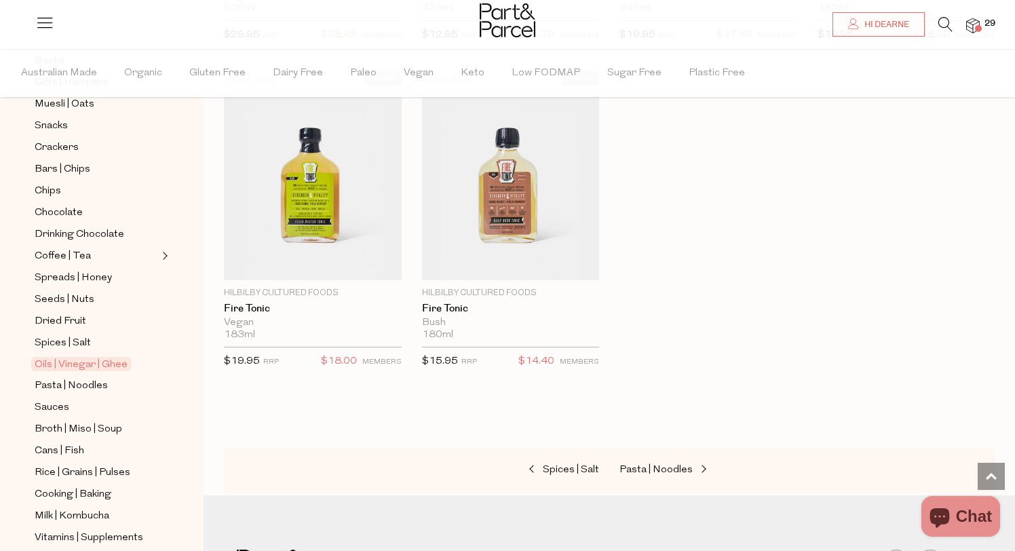
click at [972, 26] on img at bounding box center [973, 26] width 14 height 16
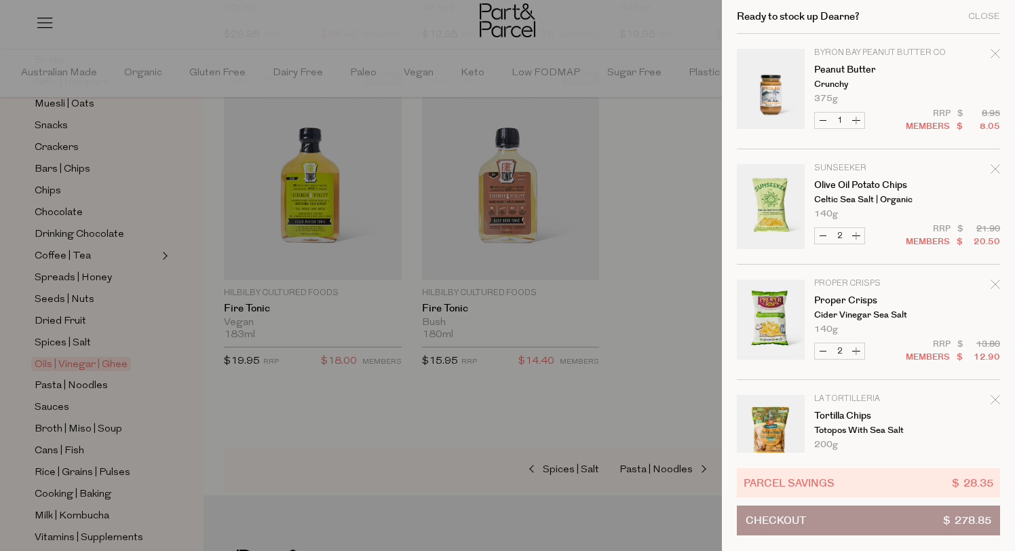
click at [817, 518] on button "Checkout $ 278.85" at bounding box center [868, 520] width 263 height 30
